Goal: Transaction & Acquisition: Purchase product/service

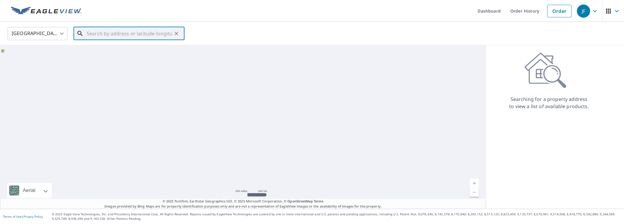
click at [127, 31] on input "text" at bounding box center [129, 33] width 85 height 17
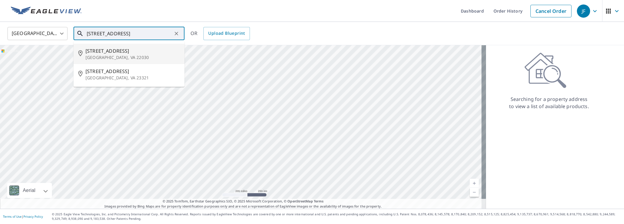
click at [110, 53] on span "[STREET_ADDRESS]" at bounding box center [132, 50] width 94 height 7
type input "[STREET_ADDRESS][PERSON_NAME]"
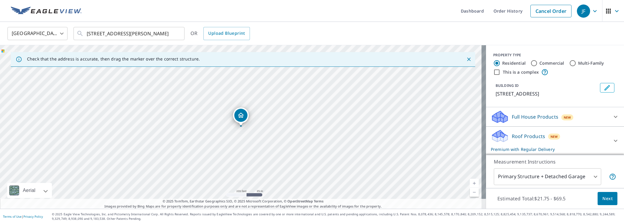
click at [514, 133] on p "Roof Products" at bounding box center [528, 136] width 33 height 7
click at [603, 197] on span "Next" at bounding box center [607, 198] width 10 height 7
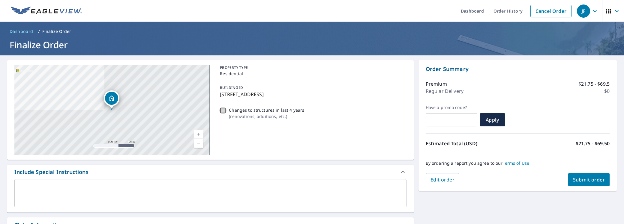
click at [221, 110] on input "Changes to structures in last 4 years ( renovations, additions, etc. )" at bounding box center [222, 110] width 7 height 7
checkbox input "true"
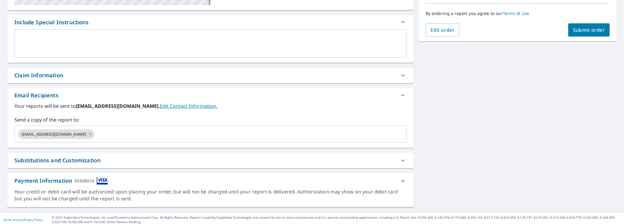
click at [63, 74] on div "Claim Information" at bounding box center [38, 75] width 49 height 8
checkbox input "true"
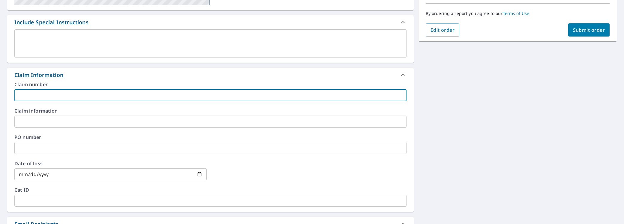
click at [58, 93] on input "text" at bounding box center [210, 95] width 392 height 12
type input "P"
checkbox input "true"
type input "Pi"
checkbox input "true"
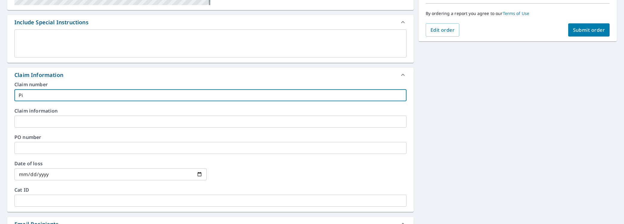
type input "Pis"
checkbox input "true"
type input "Pist"
checkbox input "true"
type input "Pisto"
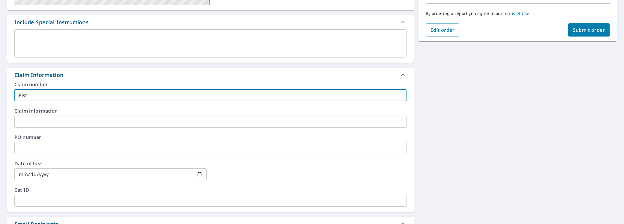
checkbox input "true"
type input "Pistol"
checkbox input "true"
type input "[PERSON_NAME]"
checkbox input "true"
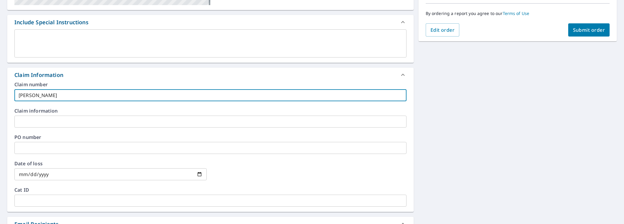
type input "Pistoles"
checkbox input "true"
type input "Pistoless"
checkbox input "true"
type input "Pistolessi"
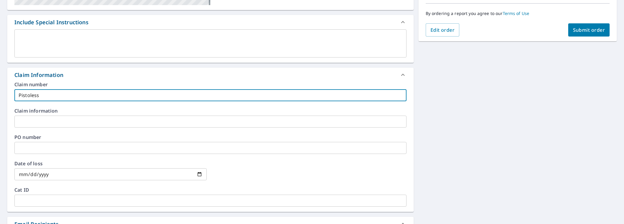
checkbox input "true"
type input "Pistolessi"
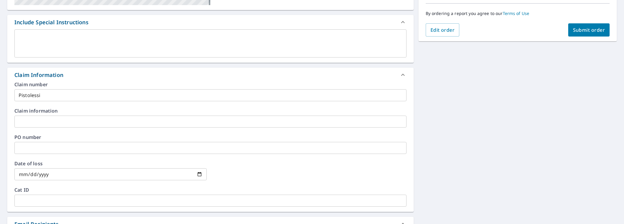
click at [76, 76] on div "Claim Information" at bounding box center [204, 75] width 381 height 8
checkbox input "true"
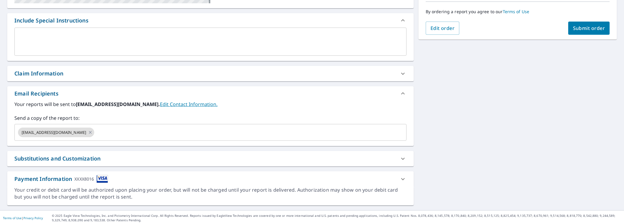
scroll to position [152, 0]
click at [95, 130] on input "text" at bounding box center [244, 131] width 299 height 11
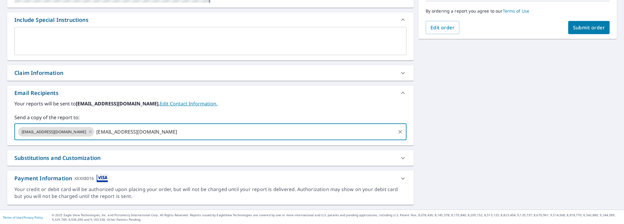
type input "[EMAIL_ADDRESS][DOMAIN_NAME]"
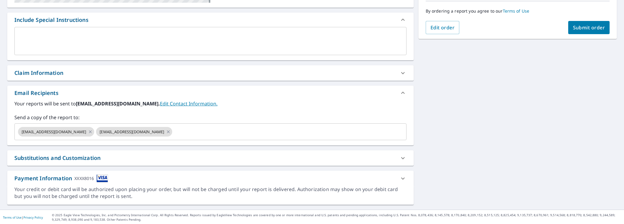
click at [476, 112] on div "[STREET_ADDRESS][PERSON_NAME] Aerial Road A standard road map Aerial A detailed…" at bounding box center [312, 56] width 624 height 307
click at [573, 29] on span "Submit order" at bounding box center [589, 27] width 32 height 7
checkbox input "true"
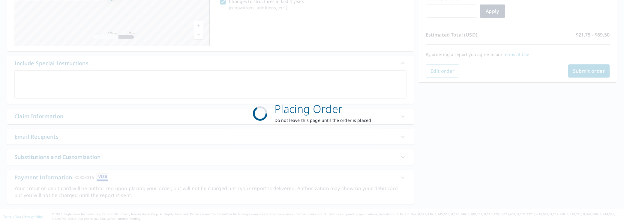
scroll to position [108, 0]
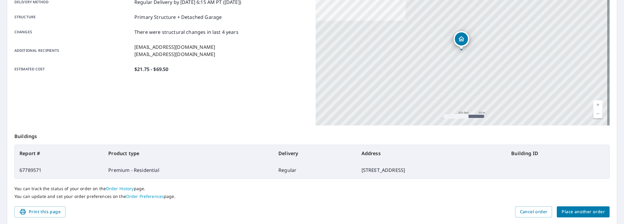
click at [575, 211] on span "Place another order" at bounding box center [583, 211] width 43 height 7
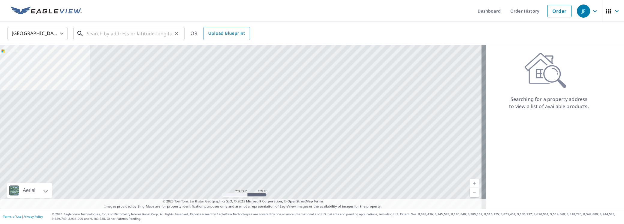
click at [152, 36] on input "text" at bounding box center [129, 33] width 85 height 17
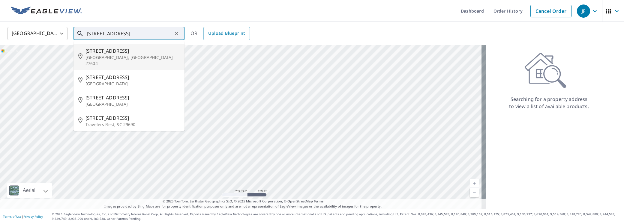
click at [133, 34] on input "[STREET_ADDRESS]" at bounding box center [129, 33] width 85 height 17
click at [146, 31] on input "[STREET_ADDRESS]" at bounding box center [129, 33] width 85 height 17
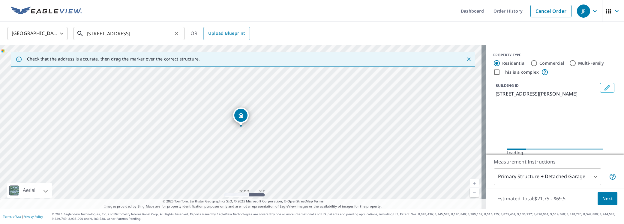
click at [112, 32] on input "[STREET_ADDRESS]" at bounding box center [129, 33] width 85 height 17
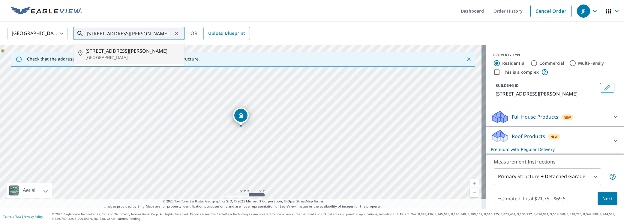
click at [114, 51] on span "[STREET_ADDRESS][PERSON_NAME]" at bounding box center [132, 50] width 94 height 7
type input "[STREET_ADDRESS][PERSON_NAME]"
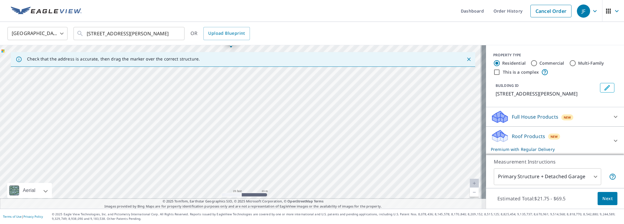
drag, startPoint x: 274, startPoint y: 148, endPoint x: 264, endPoint y: 68, distance: 80.7
click at [264, 68] on div "[STREET_ADDRESS][PERSON_NAME]" at bounding box center [243, 127] width 486 height 164
drag, startPoint x: 270, startPoint y: 130, endPoint x: 259, endPoint y: 72, distance: 59.7
click at [259, 72] on div "[STREET_ADDRESS][PERSON_NAME]" at bounding box center [243, 127] width 486 height 164
drag, startPoint x: 266, startPoint y: 126, endPoint x: 260, endPoint y: 71, distance: 55.5
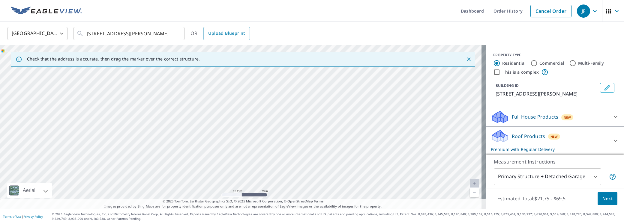
click at [260, 71] on div "[STREET_ADDRESS][PERSON_NAME]" at bounding box center [243, 127] width 486 height 164
drag, startPoint x: 226, startPoint y: 94, endPoint x: 224, endPoint y: 149, distance: 54.6
click at [224, 149] on div "[STREET_ADDRESS][PERSON_NAME]" at bounding box center [243, 127] width 486 height 164
click at [513, 140] on p "Roof Products" at bounding box center [528, 136] width 33 height 7
click at [605, 196] on span "Next" at bounding box center [607, 198] width 10 height 7
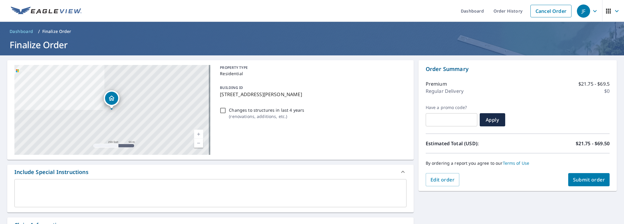
click at [221, 111] on input "Changes to structures in last 4 years ( renovations, additions, etc. )" at bounding box center [222, 110] width 7 height 7
checkbox input "true"
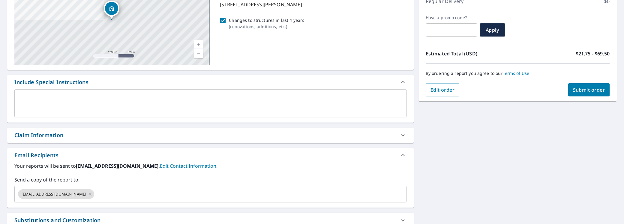
click at [97, 135] on div "Claim Information" at bounding box center [204, 135] width 381 height 8
checkbox input "true"
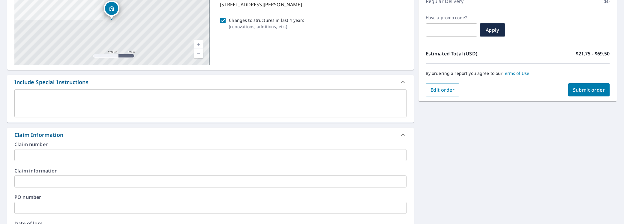
click at [69, 152] on input "text" at bounding box center [210, 155] width 392 height 12
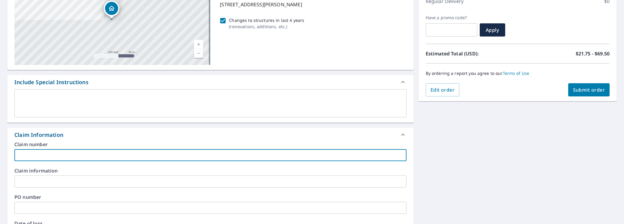
type input "C"
checkbox input "true"
type input "Ch"
checkbox input "true"
type input "Chr"
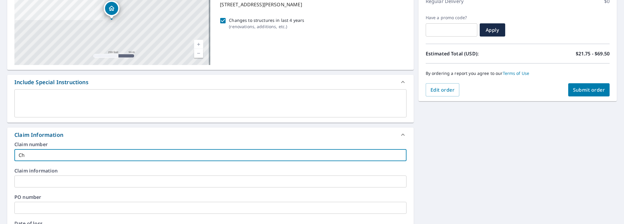
checkbox input "true"
type input "Chri"
checkbox input "true"
type input "[PERSON_NAME]"
checkbox input "true"
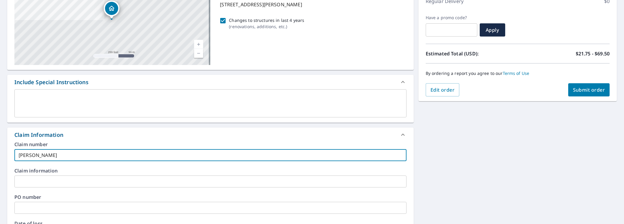
type input "[DEMOGRAPHIC_DATA]"
checkbox input "true"
type input "[DEMOGRAPHIC_DATA]"
checkbox input "true"
type input "[DEMOGRAPHIC_DATA]"
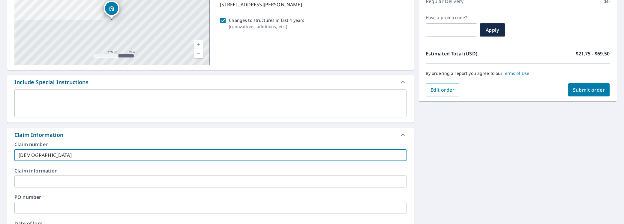
checkbox input "true"
type input "[DEMOGRAPHIC_DATA]"
checkbox input "true"
type input "[DEMOGRAPHIC_DATA]"
checkbox input "true"
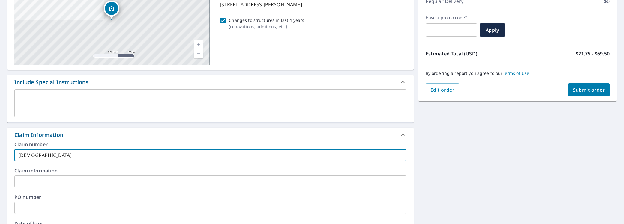
type input "[PERSON_NAME]"
checkbox input "true"
type input "[PERSON_NAME]"
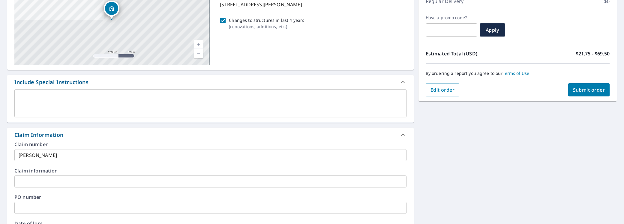
click at [81, 135] on div "Claim Information" at bounding box center [204, 135] width 381 height 8
checkbox input "true"
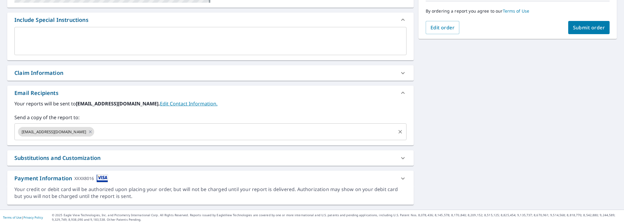
scroll to position [152, 0]
click at [95, 132] on input "text" at bounding box center [244, 131] width 299 height 11
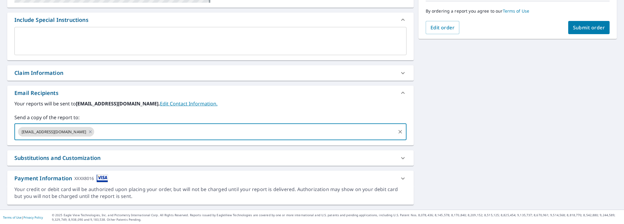
type input "t"
type input "[EMAIL_ADDRESS][DOMAIN_NAME]"
click at [475, 96] on div "[STREET_ADDRESS][GEOGRAPHIC_DATA][PERSON_NAME] A standard road map Aerial A det…" at bounding box center [312, 56] width 624 height 307
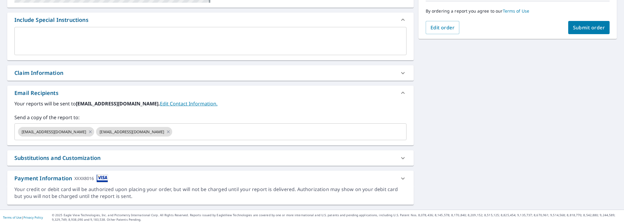
click at [580, 27] on span "Submit order" at bounding box center [589, 27] width 32 height 7
checkbox input "true"
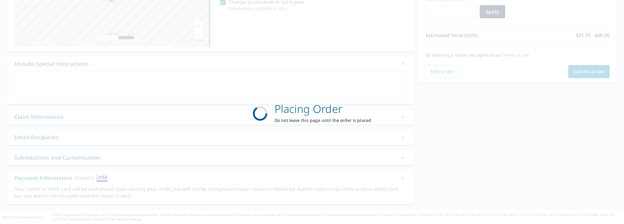
scroll to position [108, 0]
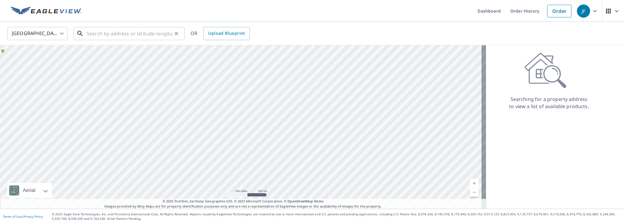
click at [121, 30] on input "text" at bounding box center [129, 33] width 85 height 17
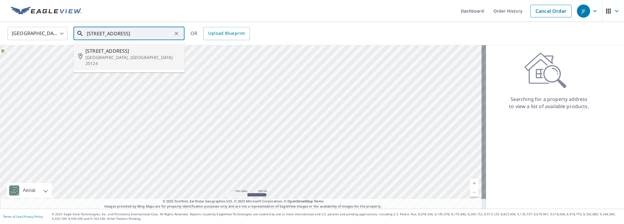
click at [107, 51] on span "[STREET_ADDRESS]" at bounding box center [132, 50] width 94 height 7
type input "[STREET_ADDRESS][PERSON_NAME]"
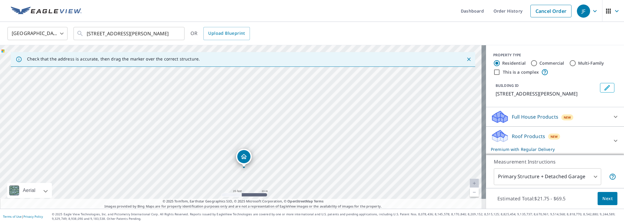
click at [522, 135] on p "Roof Products" at bounding box center [528, 136] width 33 height 7
click at [602, 197] on span "Next" at bounding box center [607, 198] width 10 height 7
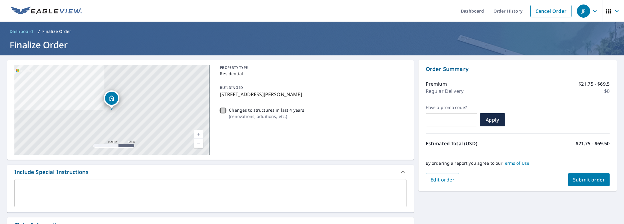
click at [220, 108] on input "Changes to structures in last 4 years ( renovations, additions, etc. )" at bounding box center [222, 110] width 7 height 7
checkbox input "true"
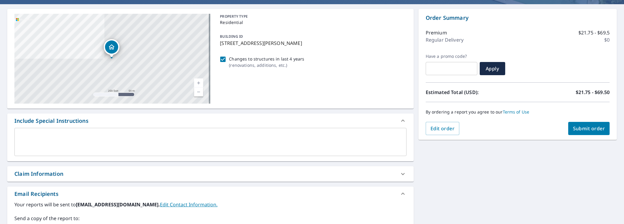
scroll to position [90, 0]
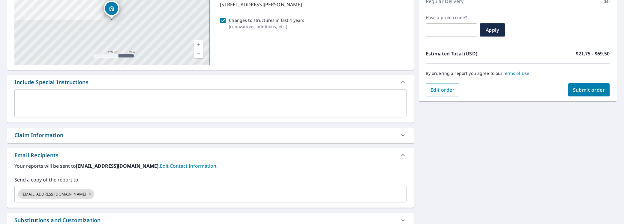
click at [43, 134] on div "Claim Information" at bounding box center [38, 135] width 49 height 8
checkbox input "true"
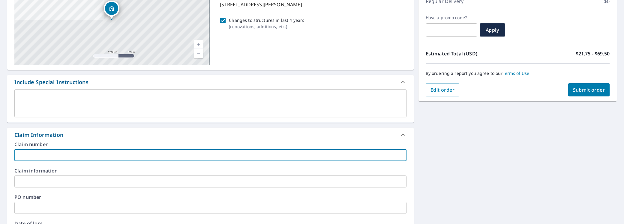
click at [46, 154] on input "text" at bounding box center [210, 155] width 392 height 12
type input "G"
checkbox input "true"
type input "Ge"
checkbox input "true"
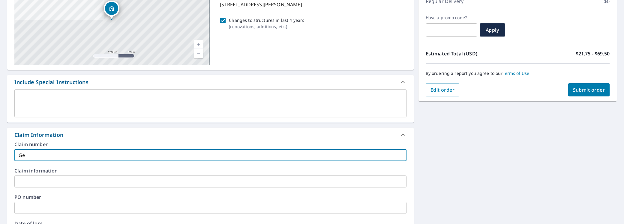
type input "Gen"
checkbox input "true"
type input "Gent"
checkbox input "true"
type input "Gentr"
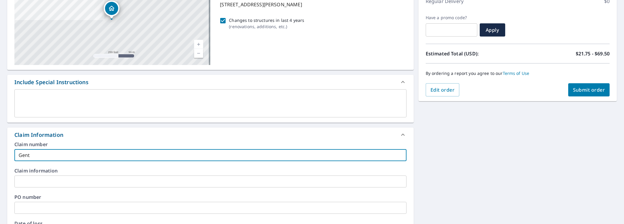
checkbox input "true"
type input "Gentry"
checkbox input "true"
type input "Gentry"
click at [104, 138] on div "Claim Information" at bounding box center [204, 135] width 381 height 8
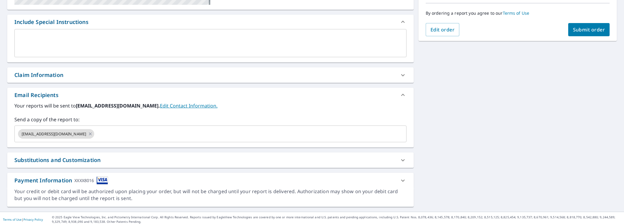
scroll to position [152, 0]
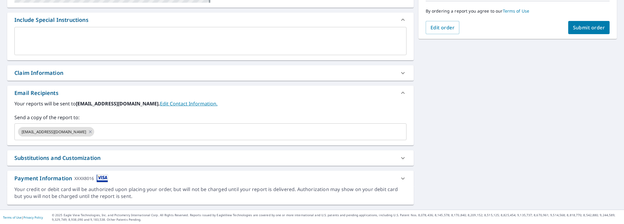
click at [575, 28] on span "Submit order" at bounding box center [589, 27] width 32 height 7
checkbox input "true"
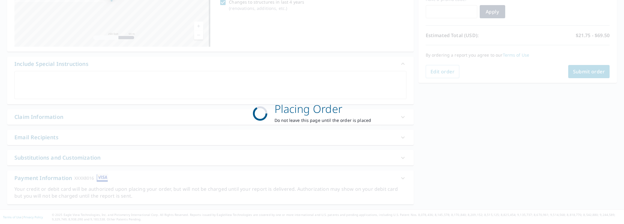
scroll to position [108, 0]
